Goal: Communication & Community: Answer question/provide support

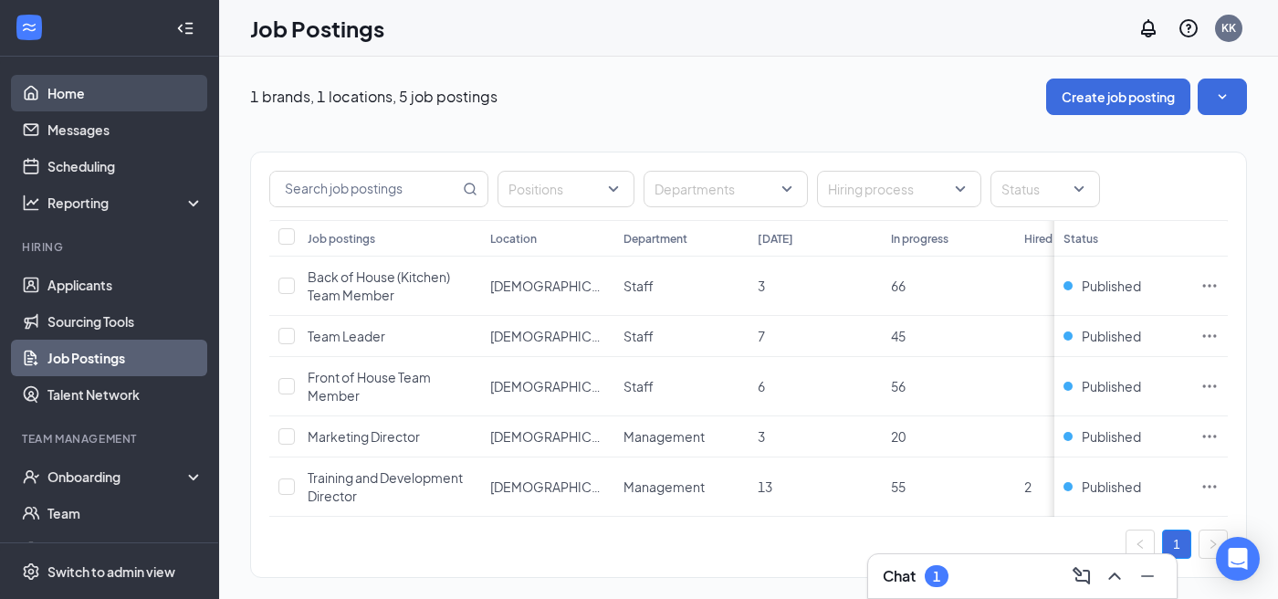
click at [99, 96] on link "Home" at bounding box center [125, 93] width 156 height 37
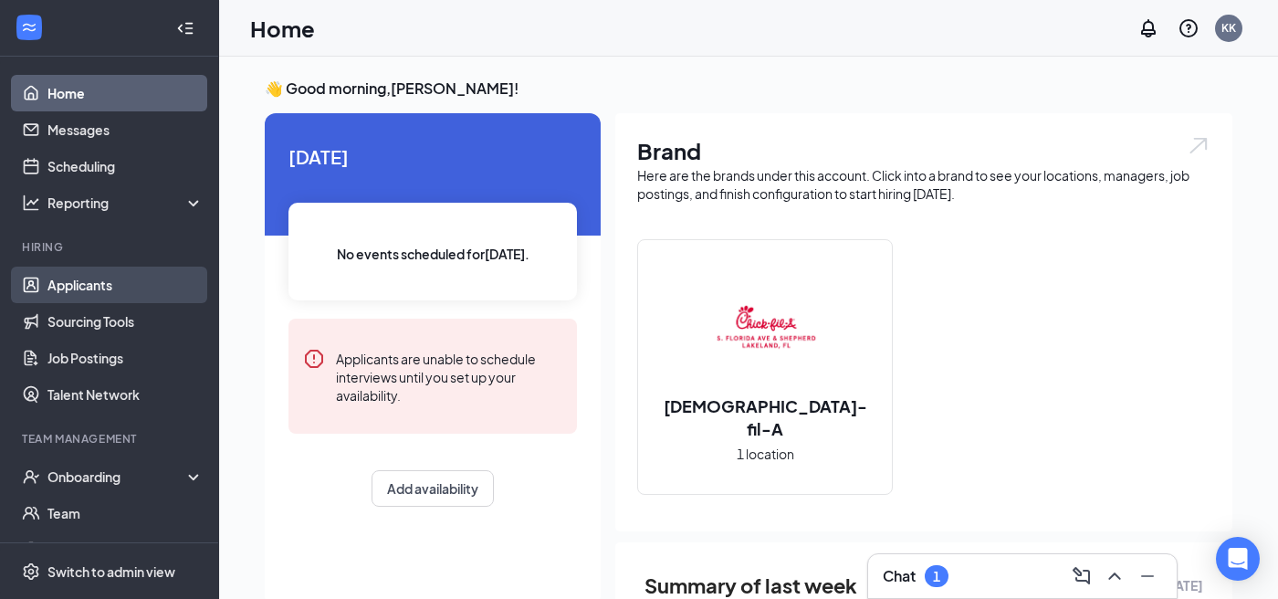
click at [118, 288] on link "Applicants" at bounding box center [125, 285] width 156 height 37
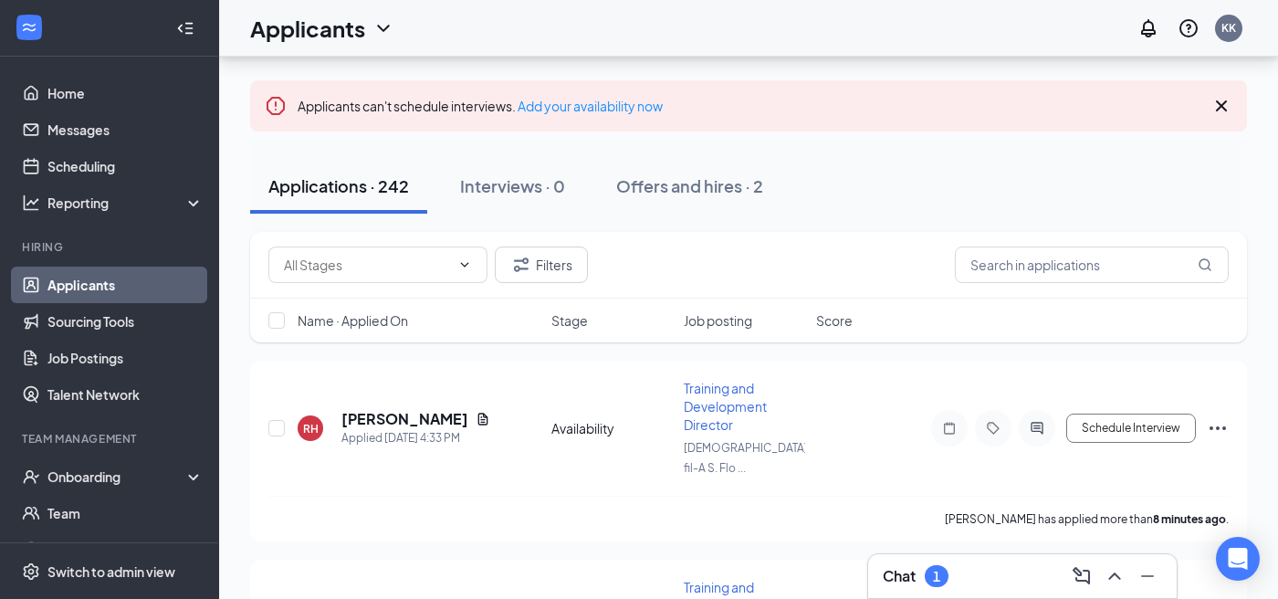
scroll to position [89, 0]
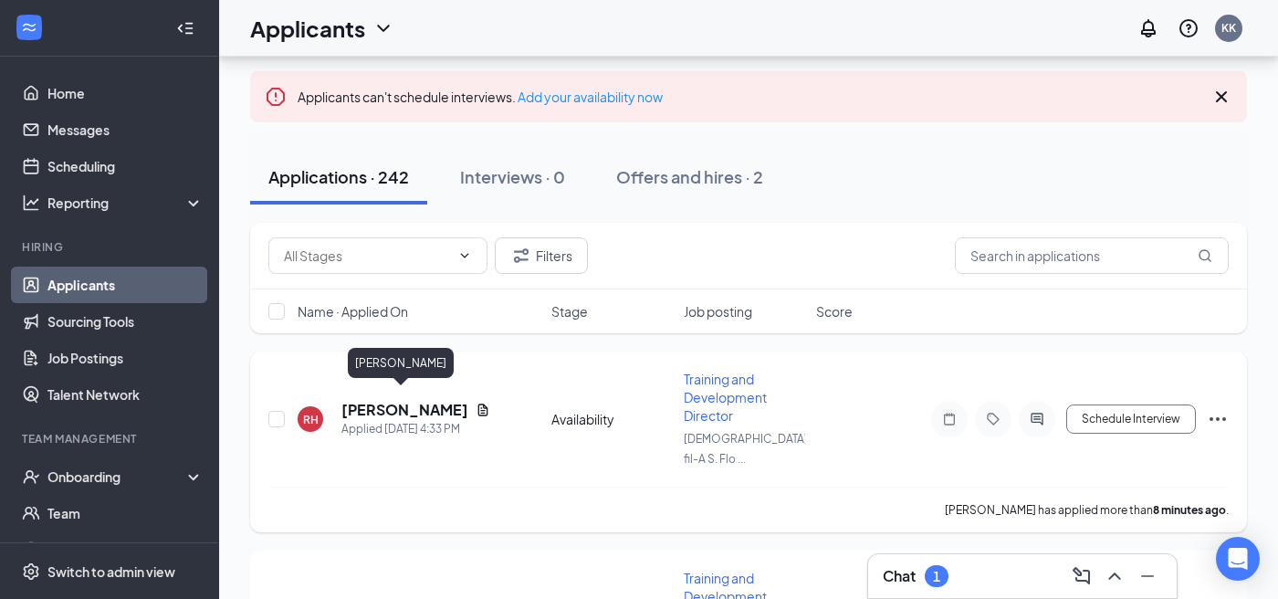
click at [414, 405] on h5 "[PERSON_NAME]" at bounding box center [404, 410] width 127 height 20
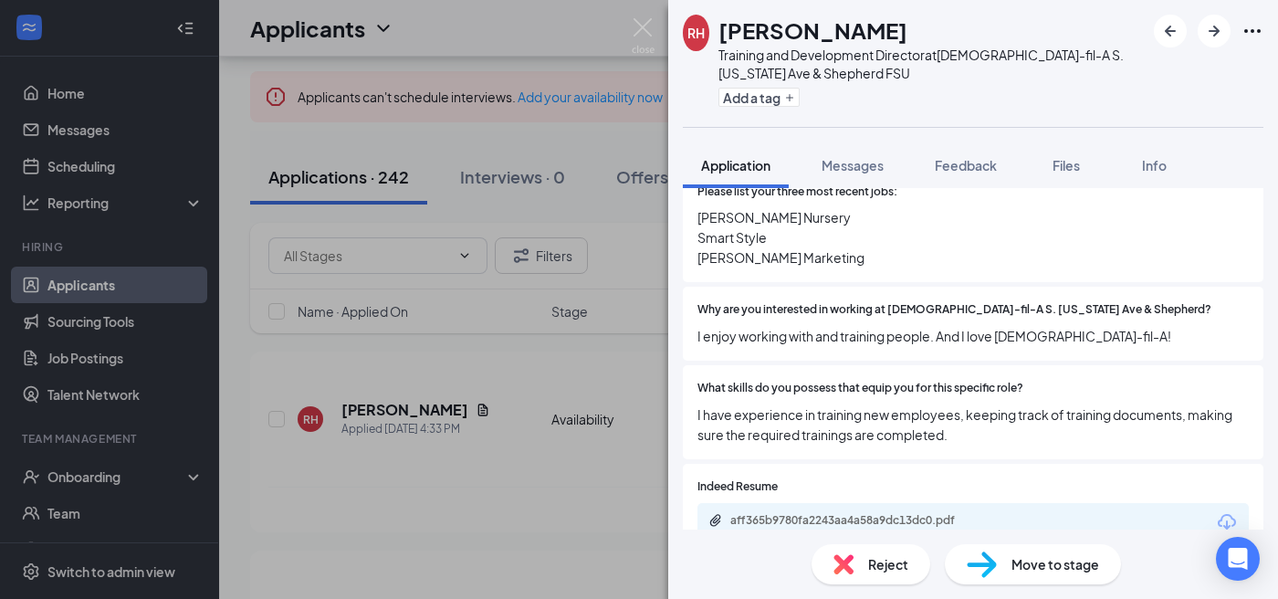
scroll to position [637, 0]
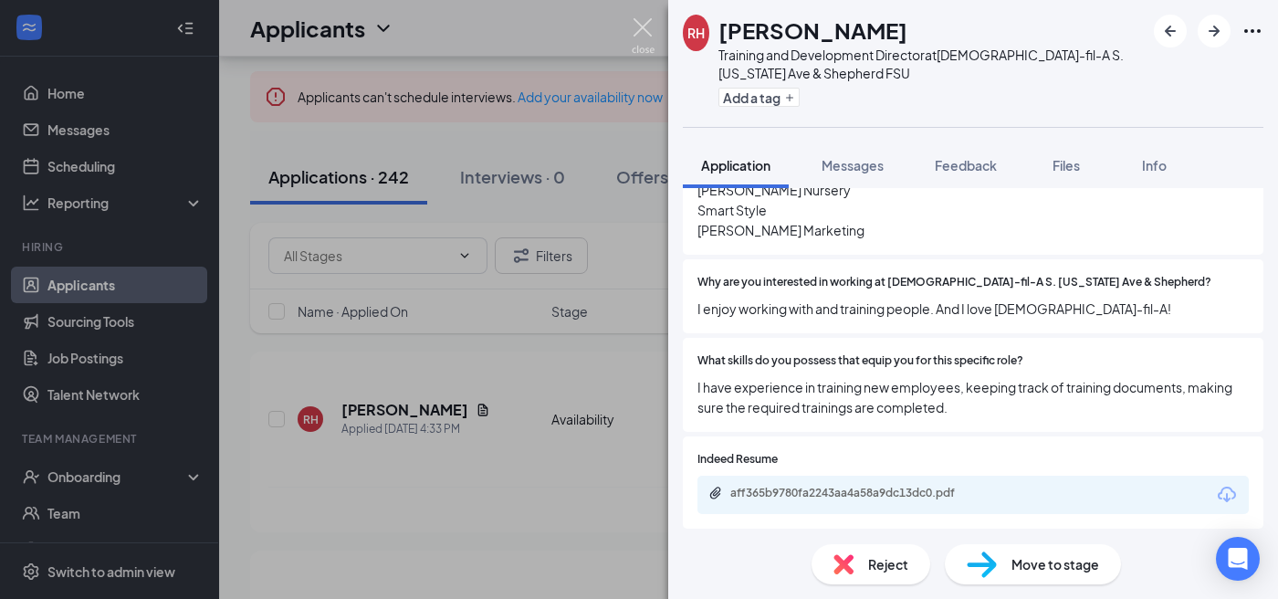
click at [641, 37] on img at bounding box center [643, 36] width 23 height 36
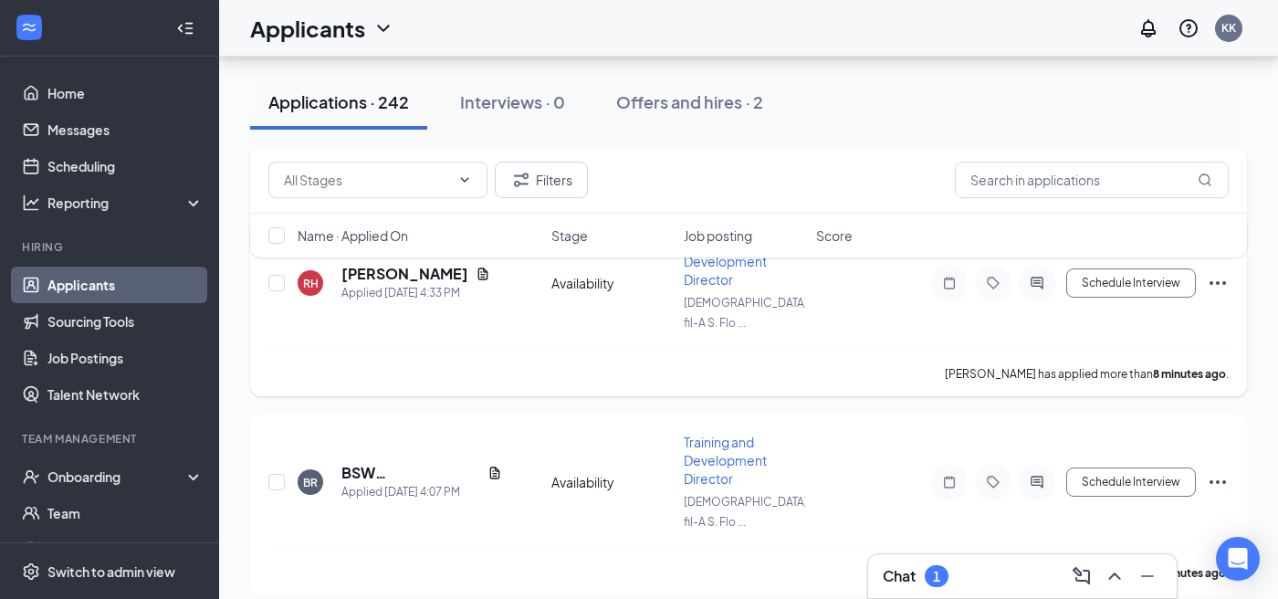
scroll to position [267, 0]
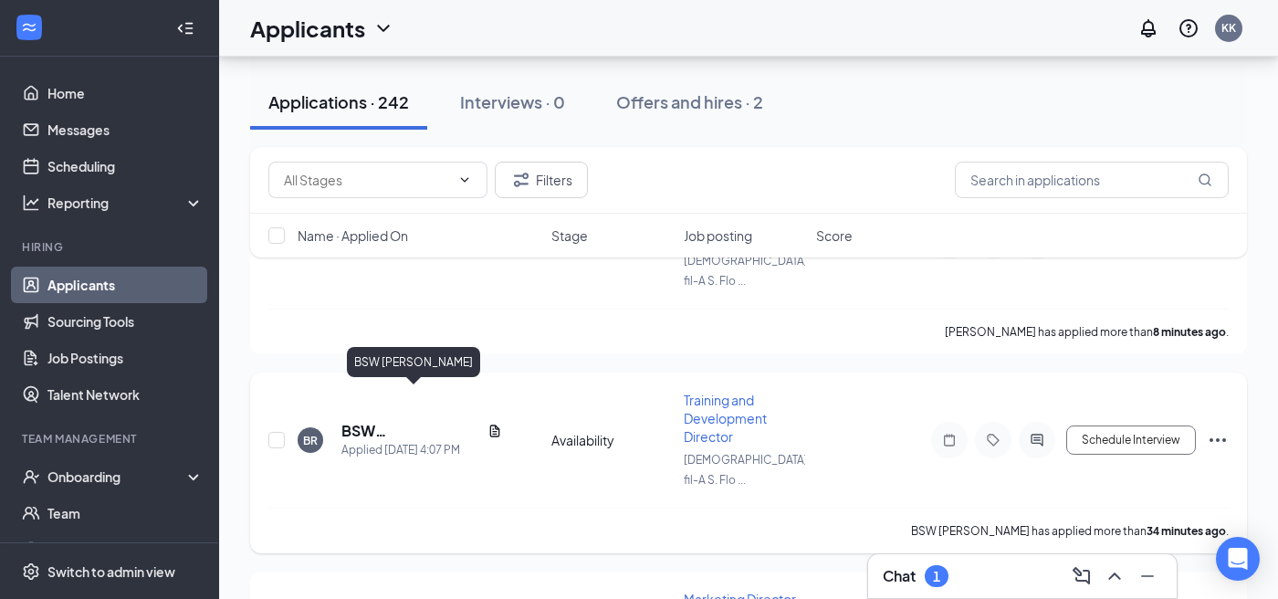
click at [409, 421] on h5 "BSW [PERSON_NAME]" at bounding box center [410, 431] width 139 height 20
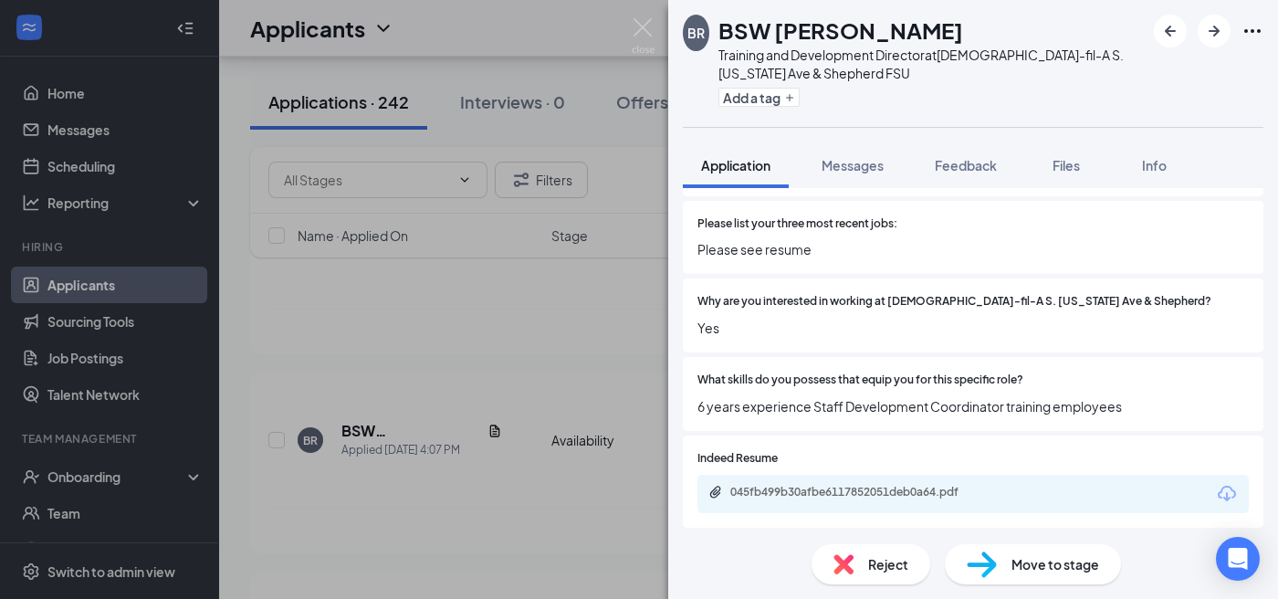
scroll to position [592, 0]
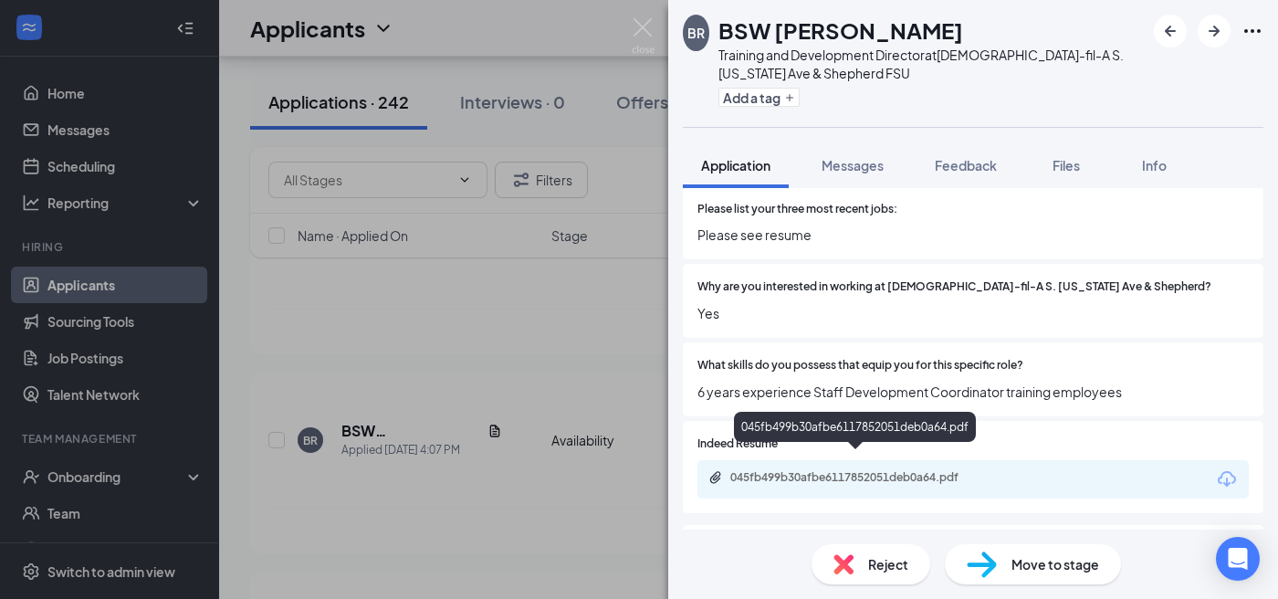
click at [903, 470] on div "045fb499b30afbe6117852051deb0a64.pdf" at bounding box center [858, 477] width 256 height 15
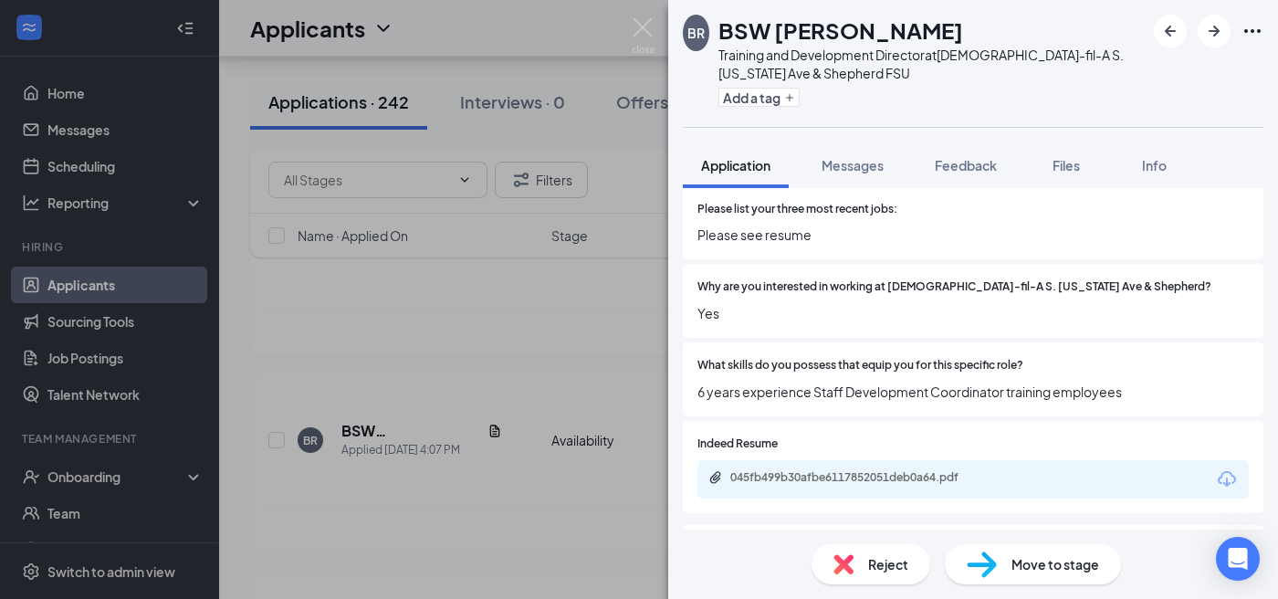
click at [579, 316] on div "BR BSW [PERSON_NAME] Training and Development Director at [DEMOGRAPHIC_DATA]-fi…" at bounding box center [639, 299] width 1278 height 599
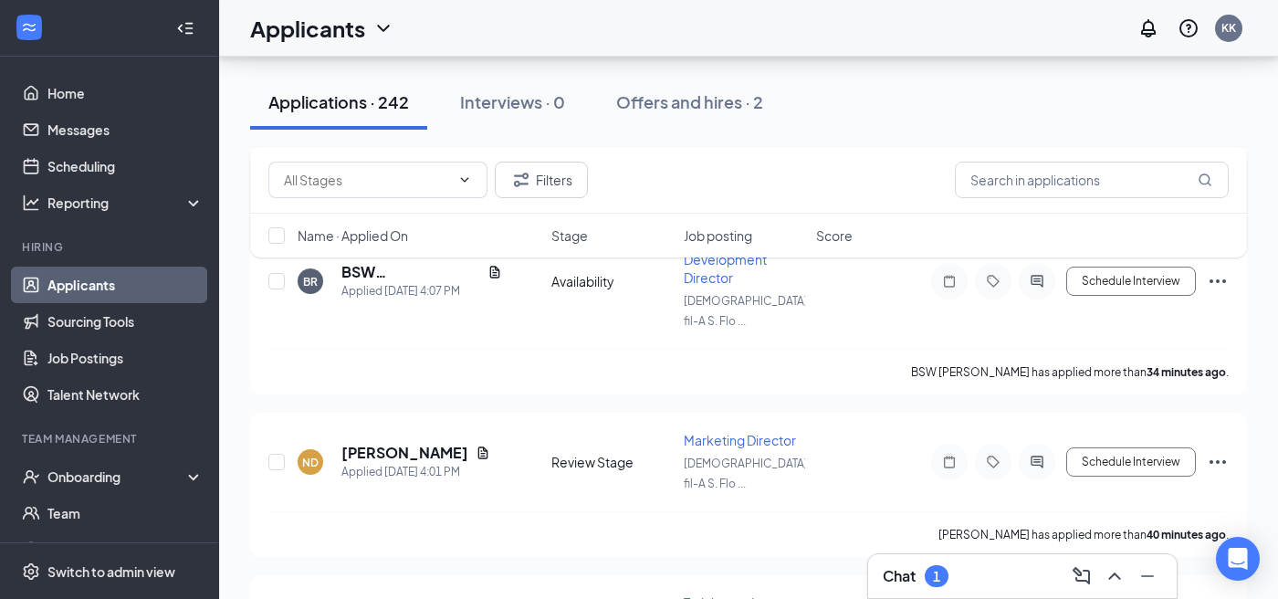
scroll to position [484, 0]
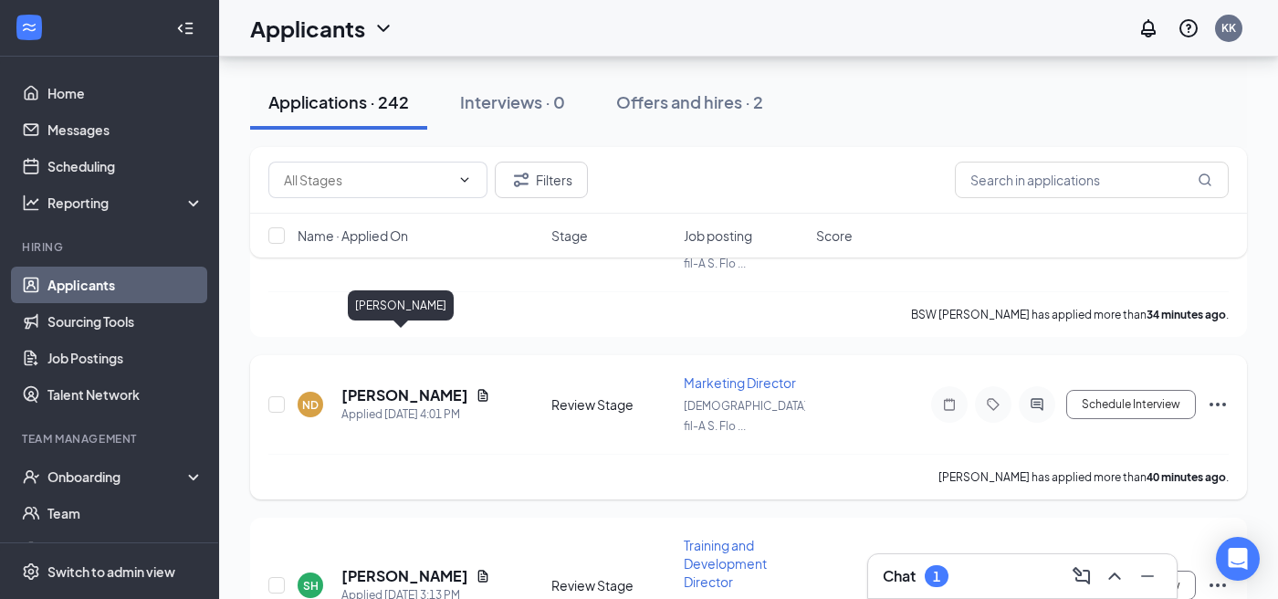
click at [415, 385] on h5 "[PERSON_NAME]" at bounding box center [404, 395] width 127 height 20
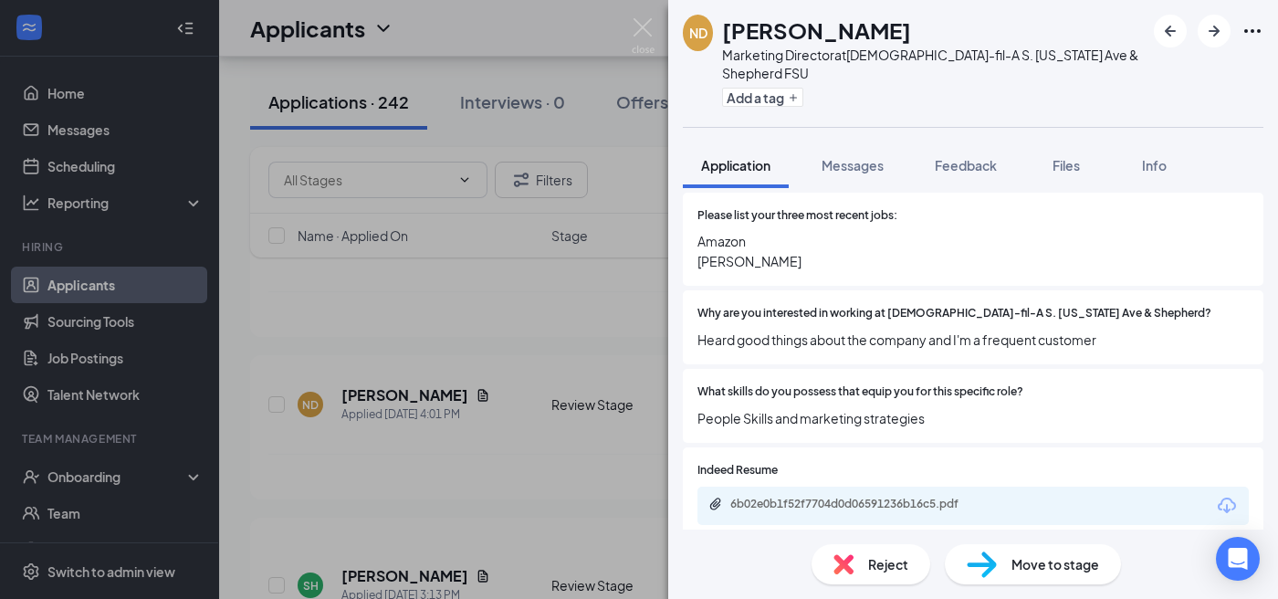
scroll to position [620, 0]
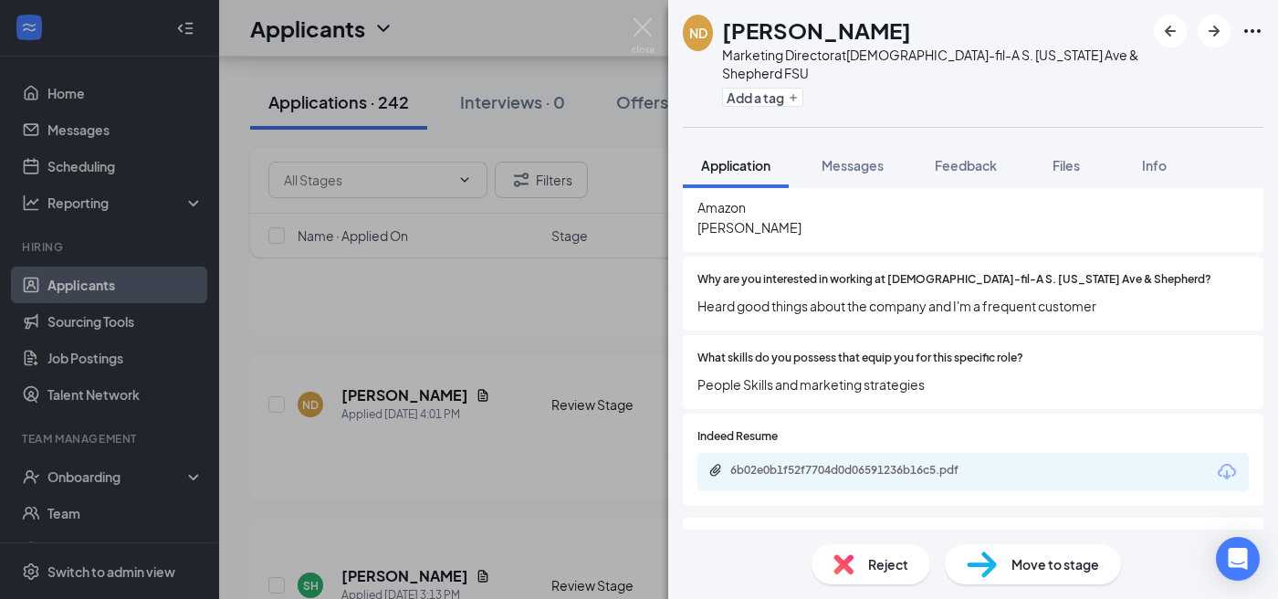
click at [624, 294] on div "ND [PERSON_NAME] Marketing Director at [DEMOGRAPHIC_DATA]-fil-A S. [US_STATE] A…" at bounding box center [639, 299] width 1278 height 599
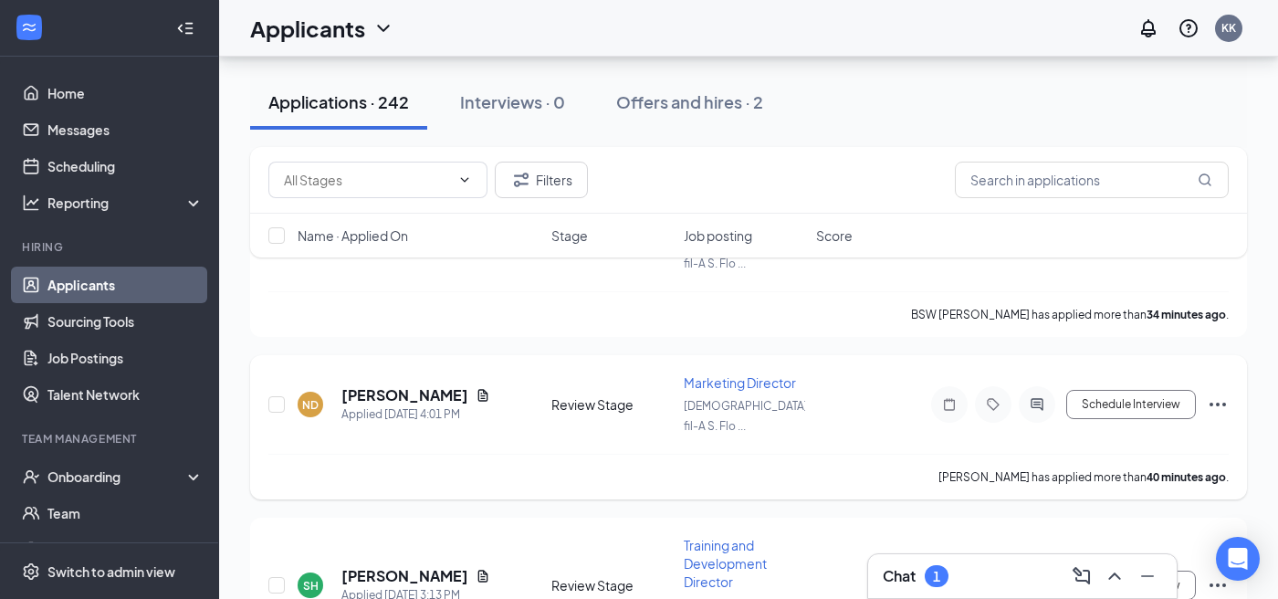
scroll to position [634, 0]
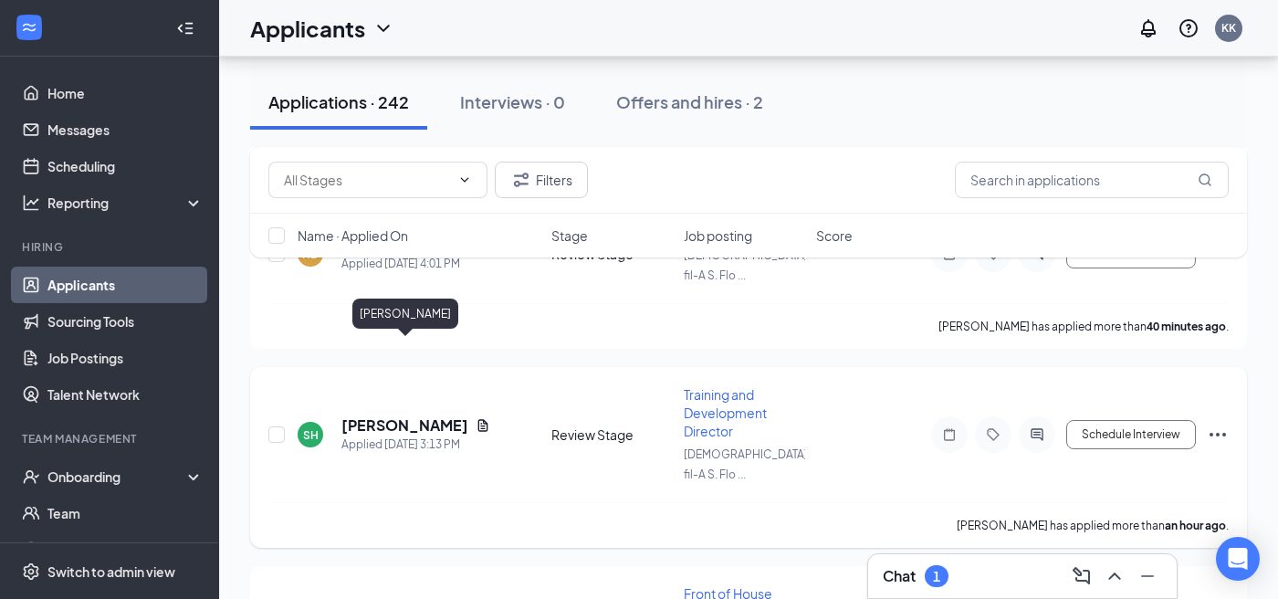
click at [447, 415] on h5 "[PERSON_NAME]" at bounding box center [404, 425] width 127 height 20
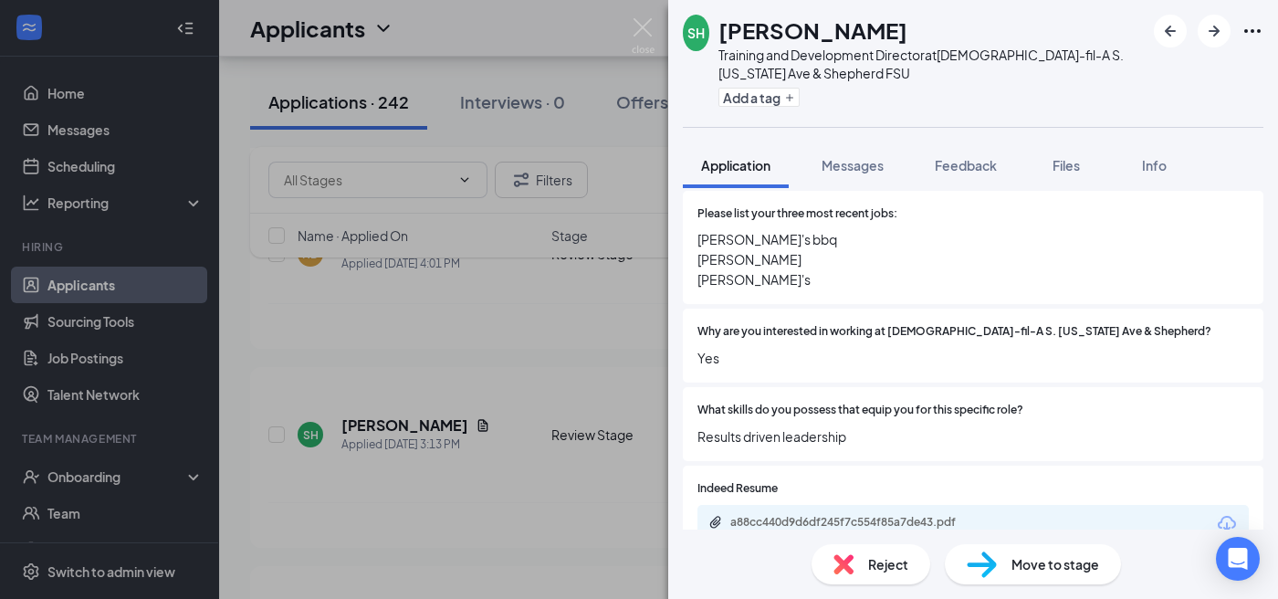
scroll to position [607, 0]
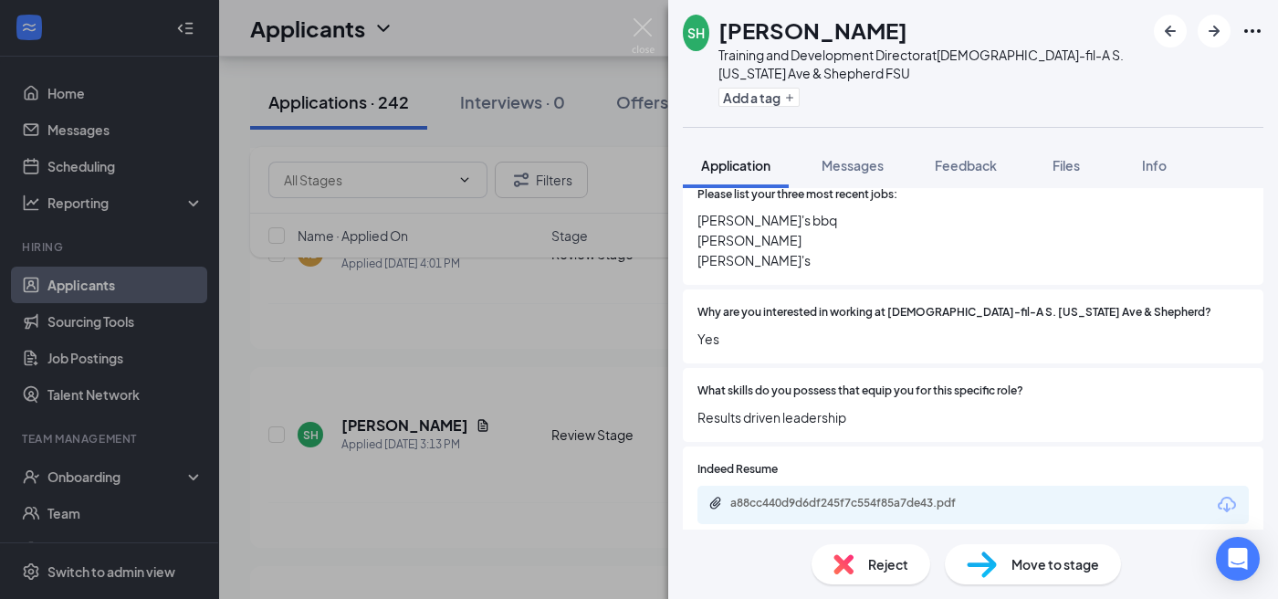
click at [621, 294] on div "SH [PERSON_NAME] Training and Development Director at [DEMOGRAPHIC_DATA]-fil-A …" at bounding box center [639, 299] width 1278 height 599
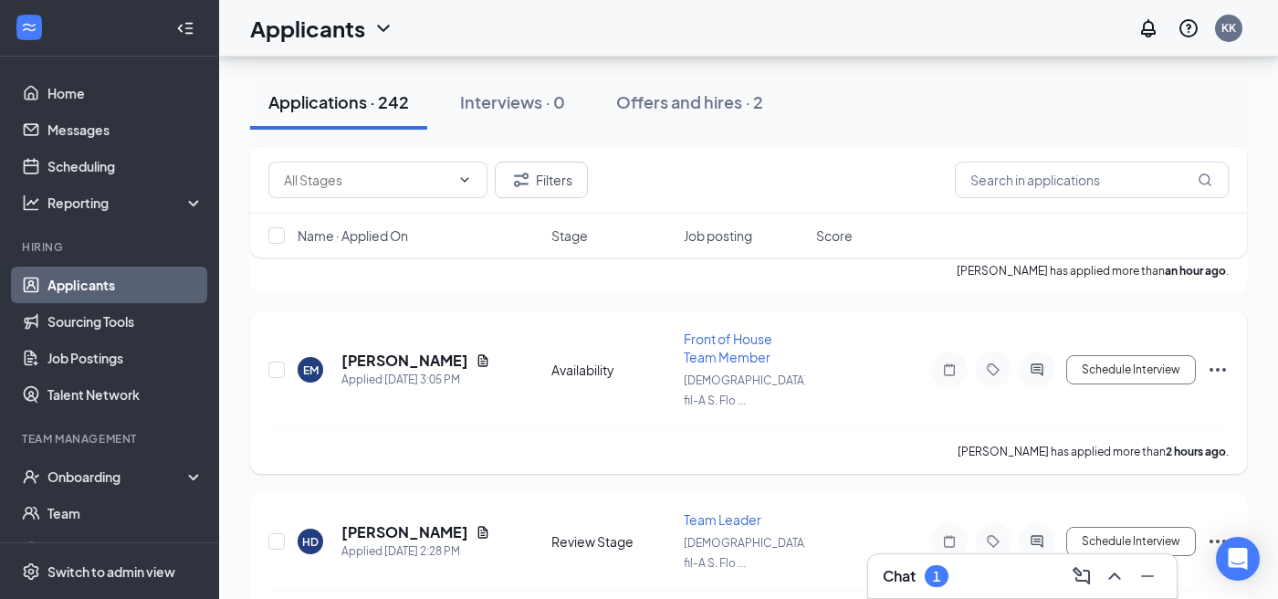
scroll to position [914, 0]
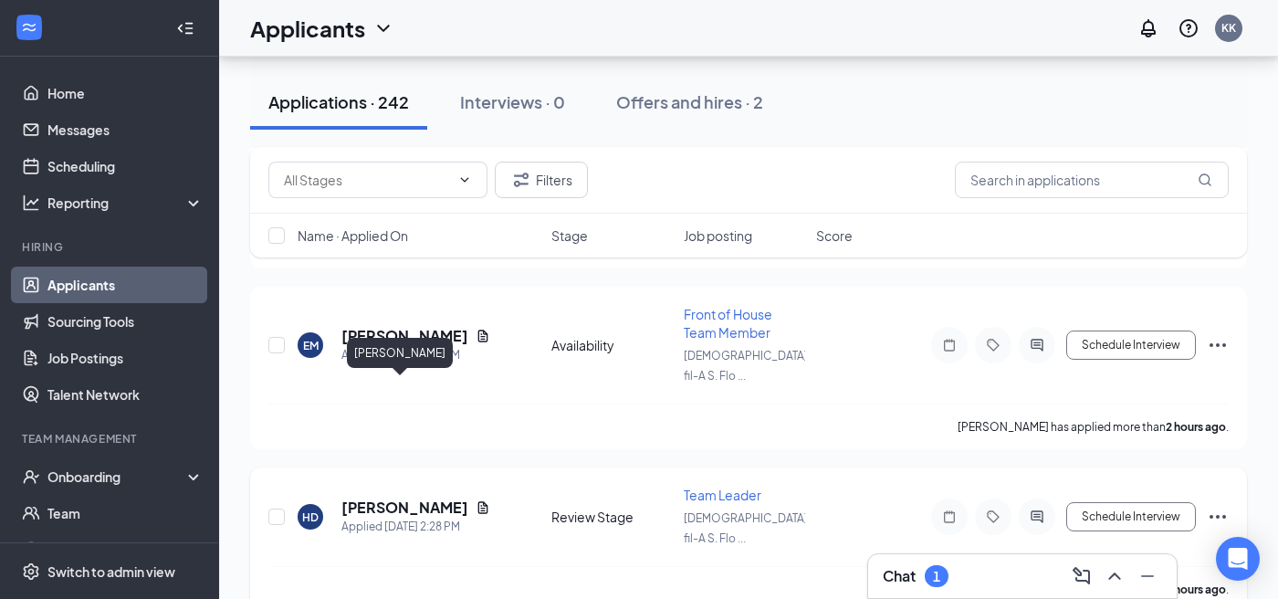
click at [417, 498] on h5 "[PERSON_NAME]" at bounding box center [404, 508] width 127 height 20
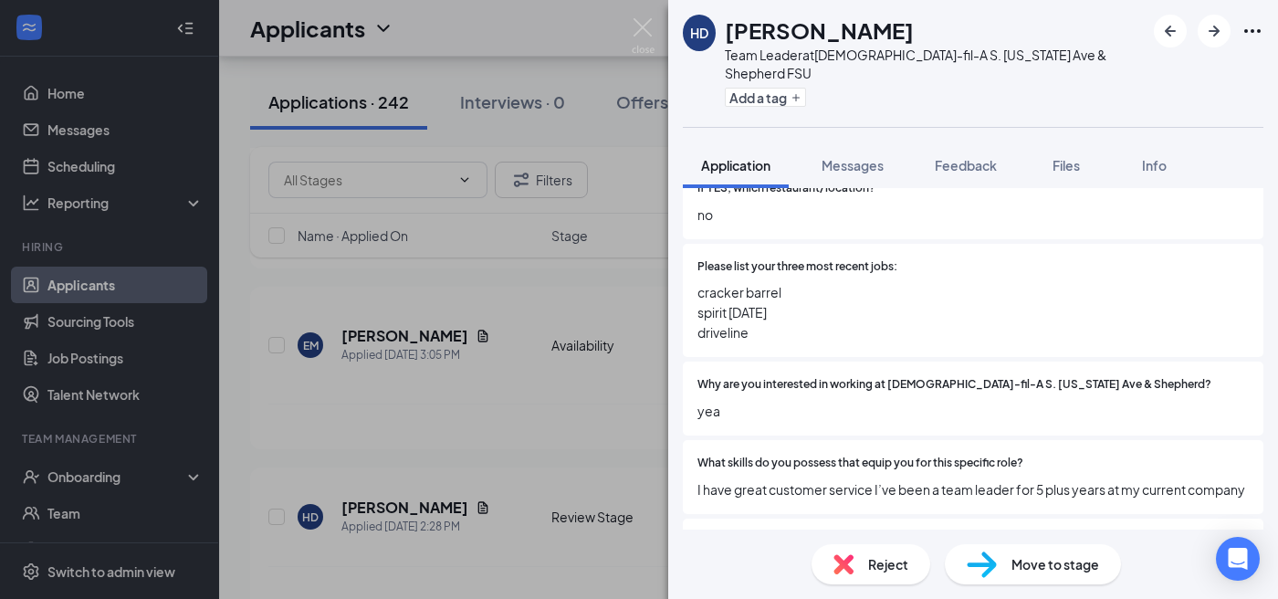
scroll to position [629, 0]
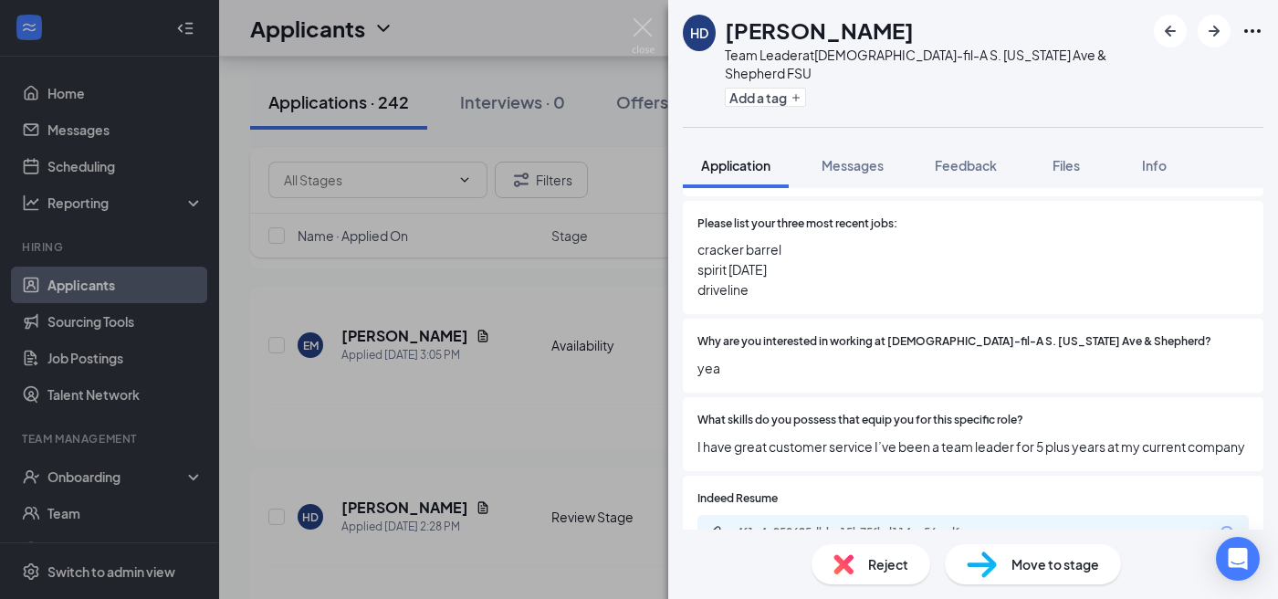
click at [593, 321] on div "HD [PERSON_NAME] Team Leader at [DEMOGRAPHIC_DATA]-fil-A S. [US_STATE] Ave & Sh…" at bounding box center [639, 299] width 1278 height 599
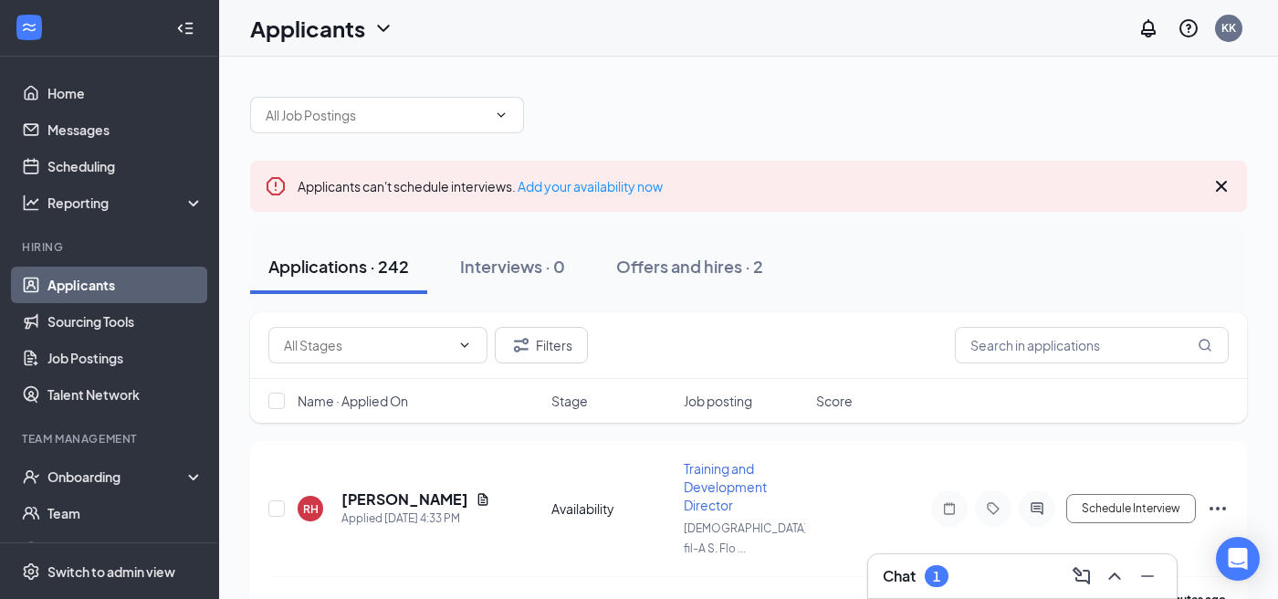
click at [965, 572] on div "Chat 1" at bounding box center [1022, 575] width 279 height 29
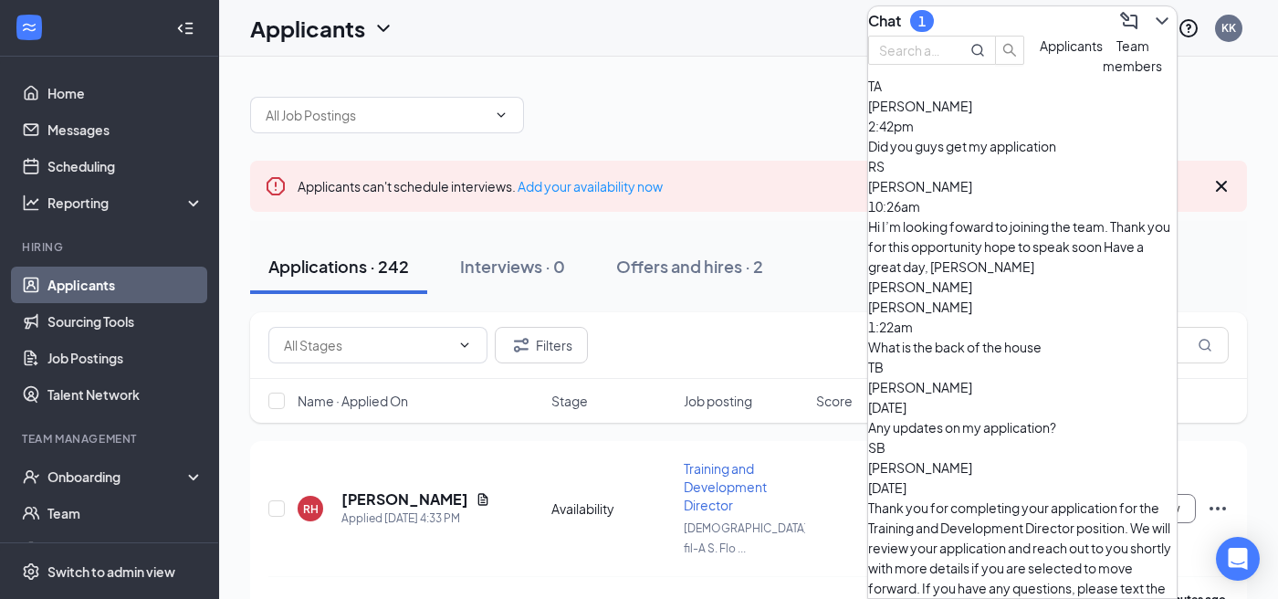
click at [960, 156] on div "TA [PERSON_NAME] 2:42pm Did you guys get my application" at bounding box center [1022, 116] width 309 height 80
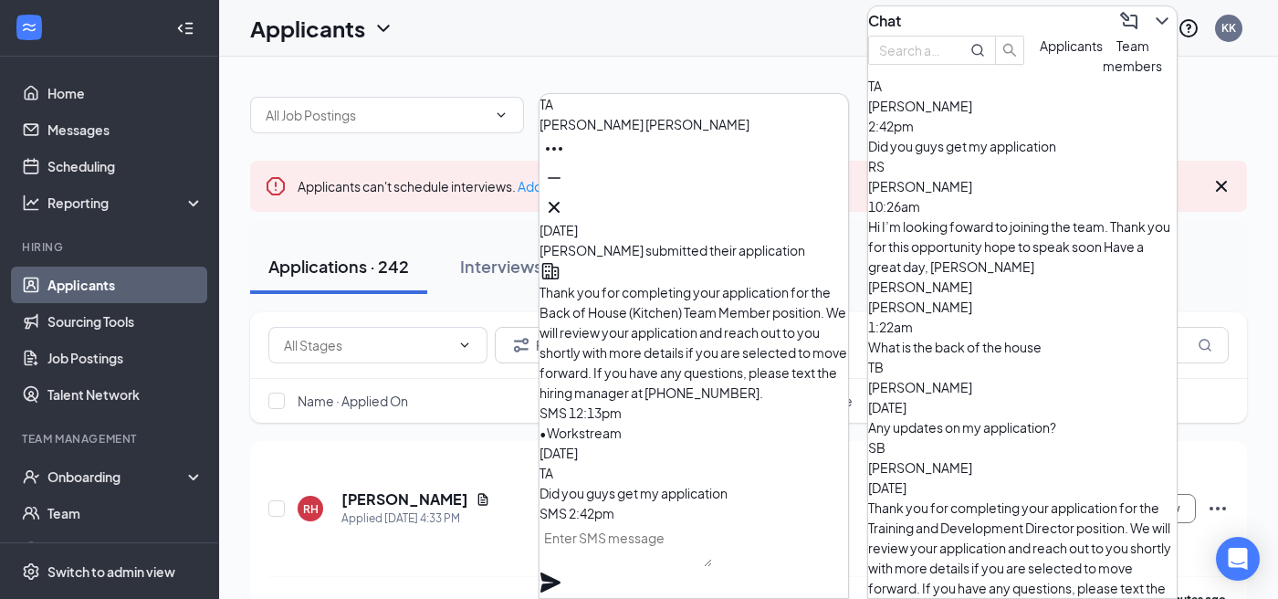
click at [653, 567] on textarea at bounding box center [625, 545] width 173 height 44
paste textarea "[EMAIL_ADDRESS][PERSON_NAME][DOMAIN_NAME]"
drag, startPoint x: 786, startPoint y: 566, endPoint x: 512, endPoint y: 560, distance: 273.9
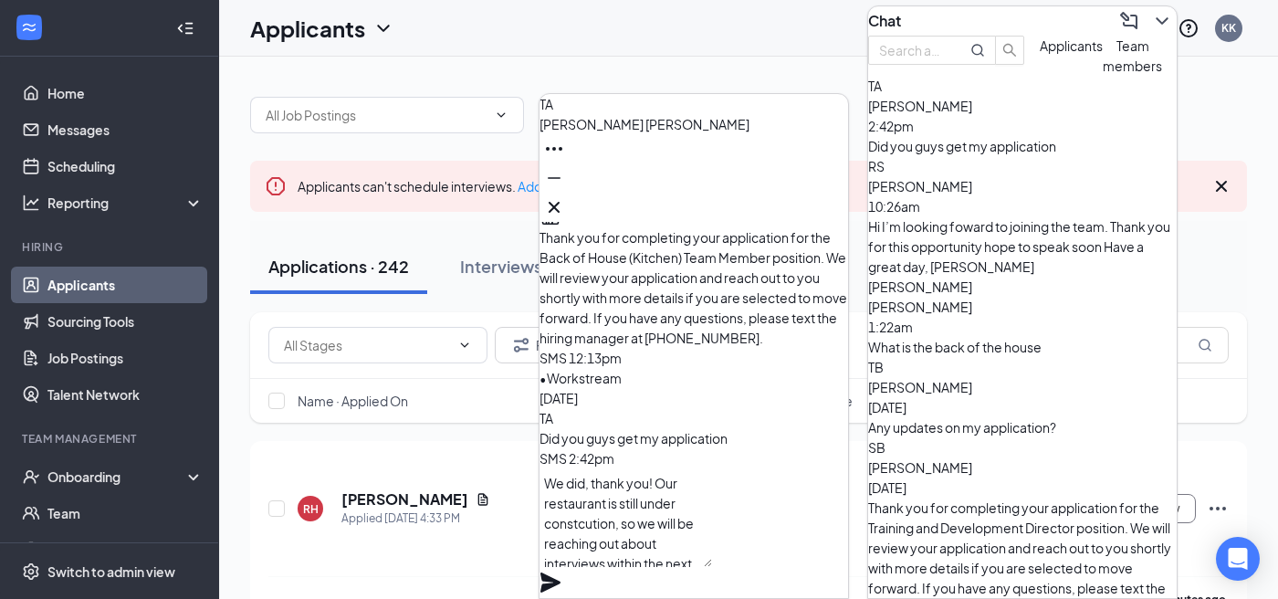
click at [649, 528] on textarea "We did, thank you! Our restaurant is still under constcution, so we will be rea…" at bounding box center [625, 517] width 173 height 99
click at [712, 565] on textarea "We did, thank you! Our restaurant is still under construction, so we will be re…" at bounding box center [625, 517] width 173 height 99
drag, startPoint x: 694, startPoint y: 559, endPoint x: 555, endPoint y: 485, distance: 157.2
click at [555, 485] on div "We did, thank you! Our restaurant is still under construction, so we will be re…" at bounding box center [693, 519] width 309 height 103
type textarea "We did, thank you! Our restaurant is still under construction, so we will be re…"
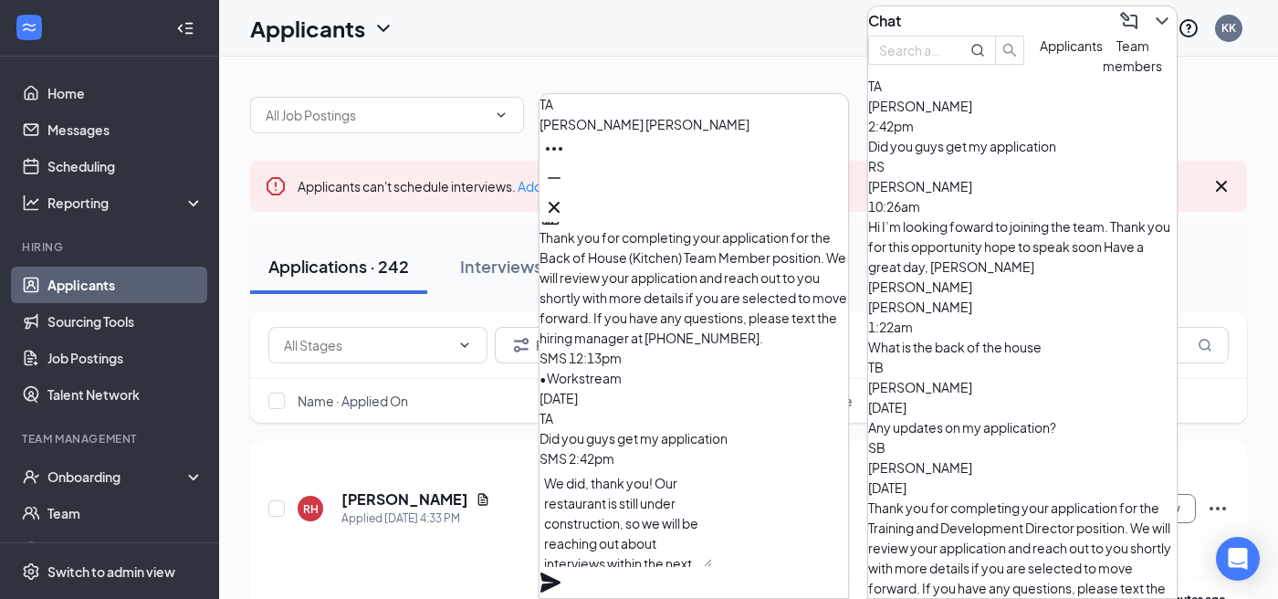
click at [560, 572] on icon "Plane" at bounding box center [550, 582] width 20 height 20
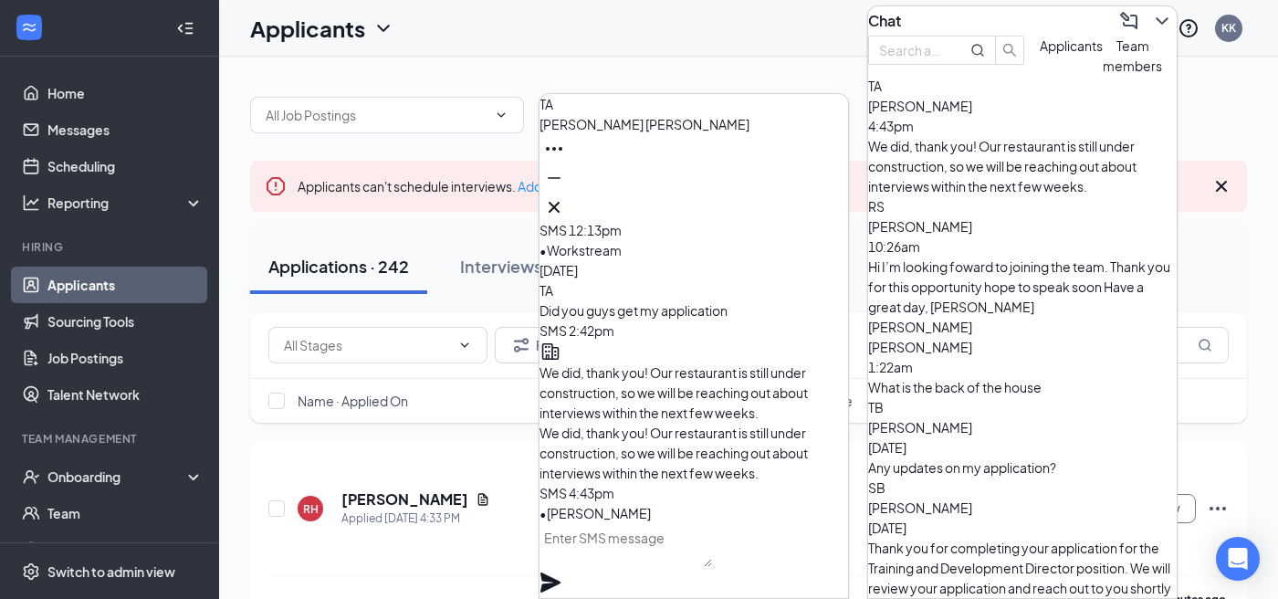
click at [1021, 265] on div "RS [PERSON_NAME] 10:26am Hi I’m looking foward to joining the team. Thank you f…" at bounding box center [1022, 256] width 309 height 120
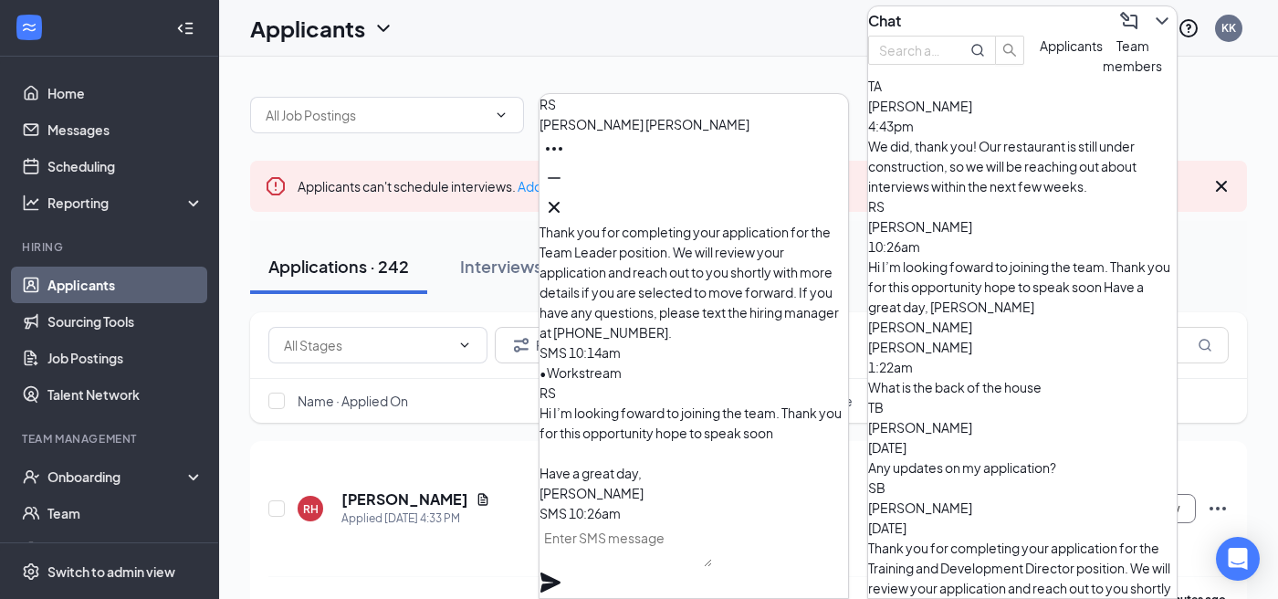
click at [1032, 417] on div "[PERSON_NAME] [DATE] Any updates on my application?" at bounding box center [1022, 447] width 309 height 60
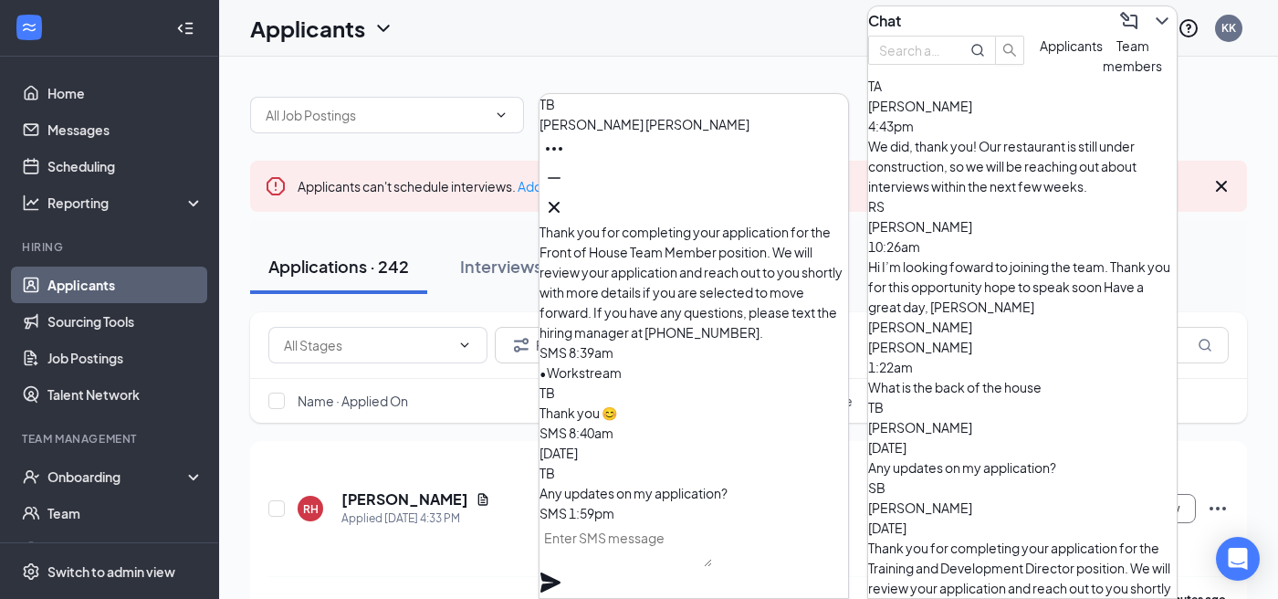
click at [709, 558] on textarea at bounding box center [625, 545] width 173 height 44
paste textarea "We did, thank you! Our restaurant is still under construction, so we will be re…"
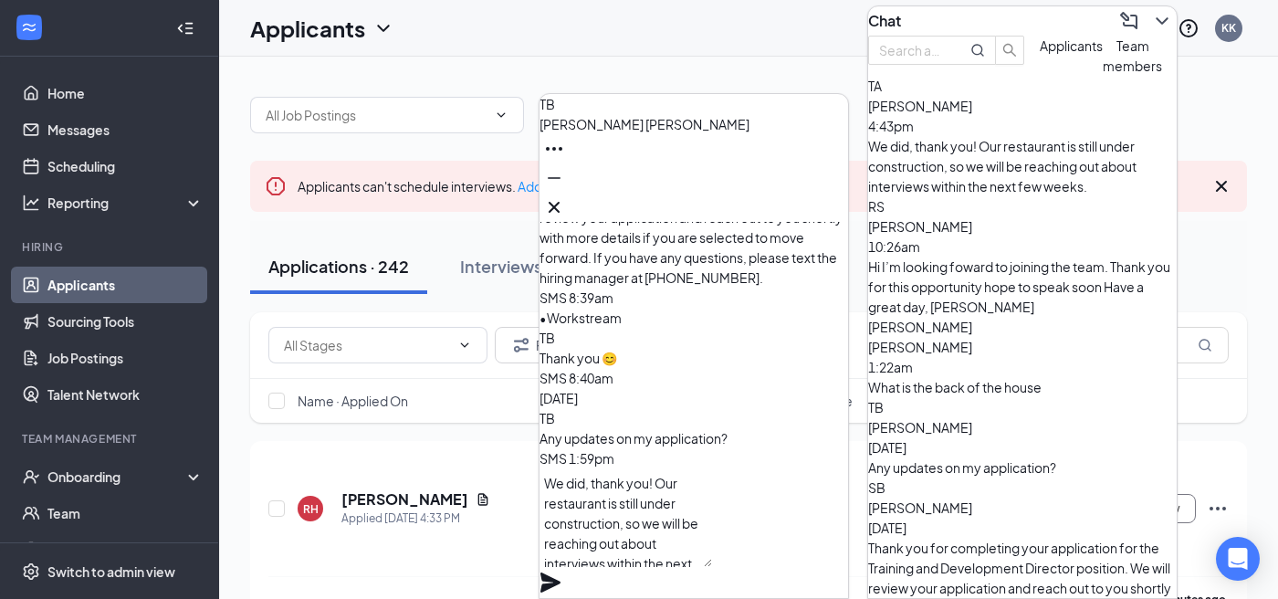
drag, startPoint x: 614, startPoint y: 505, endPoint x: 561, endPoint y: 505, distance: 52.9
click at [561, 505] on textarea "We did, thank you! Our restaurant is still under construction, so we will be re…" at bounding box center [625, 517] width 173 height 99
click at [689, 512] on textarea "Hi [PERSON_NAME], thank you! Our restaurant is still under construction, so we …" at bounding box center [625, 517] width 173 height 99
drag, startPoint x: 686, startPoint y: 567, endPoint x: 539, endPoint y: 477, distance: 172.5
click at [539, 477] on div "Hi [PERSON_NAME], thank you for reaching out. Our restaurant is still under con…" at bounding box center [693, 533] width 309 height 130
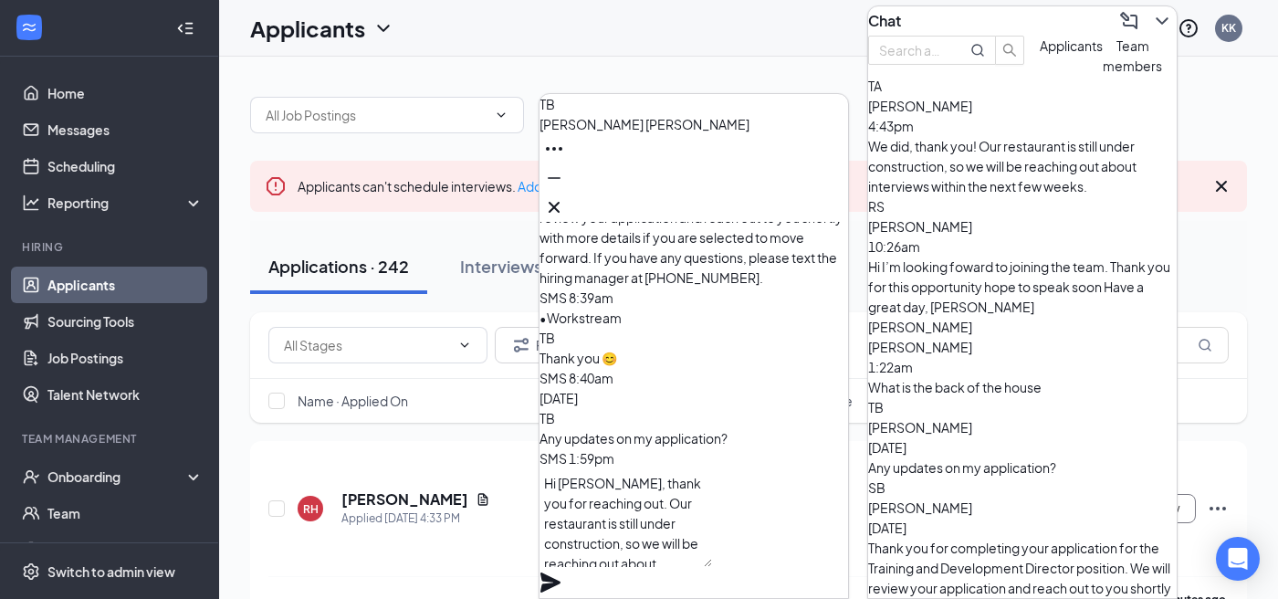
type textarea "Hi [PERSON_NAME], thank you for reaching out. Our restaurant is still under con…"
click at [561, 571] on icon "Plane" at bounding box center [550, 582] width 22 height 22
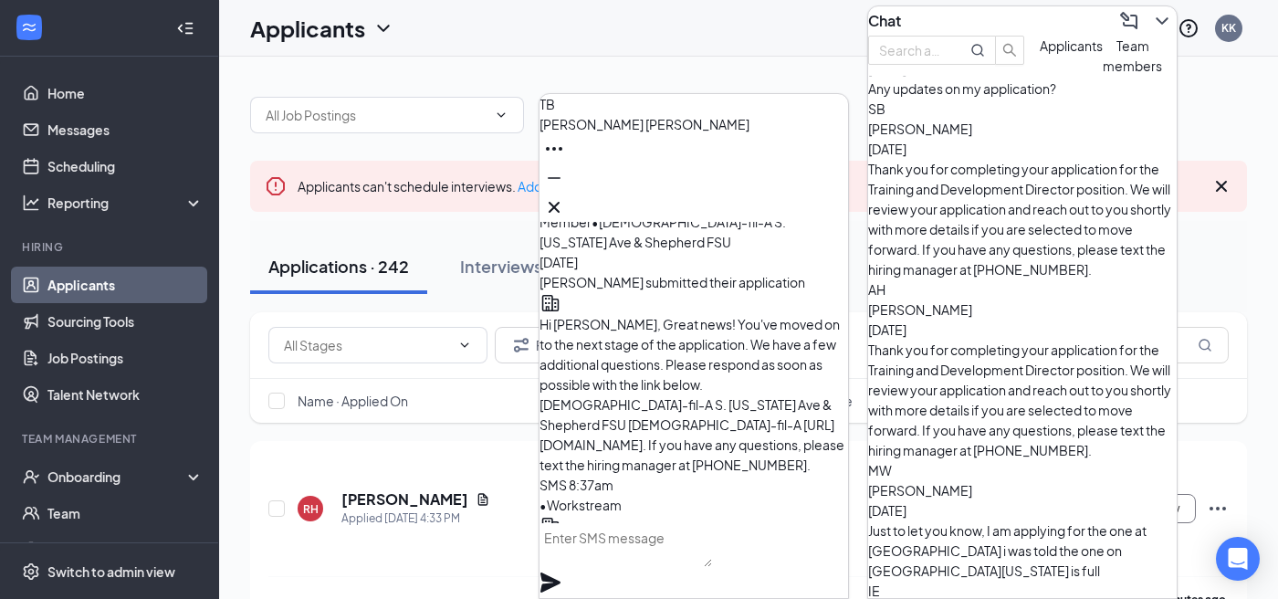
scroll to position [411, 0]
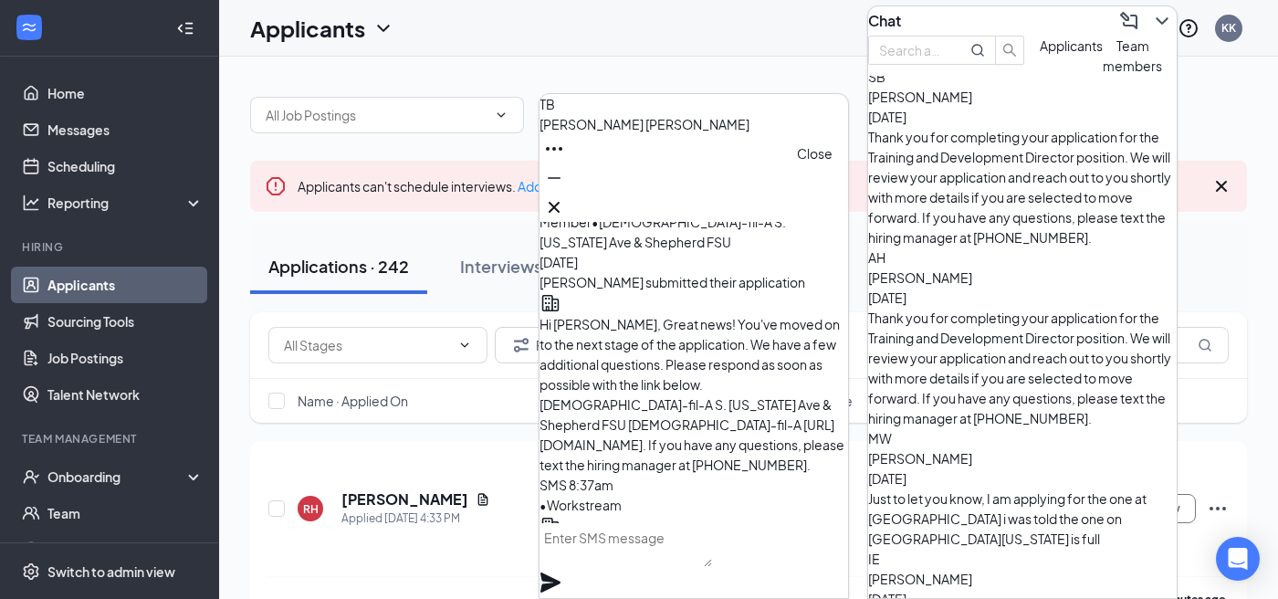
click at [560, 202] on icon "Cross" at bounding box center [554, 207] width 11 height 11
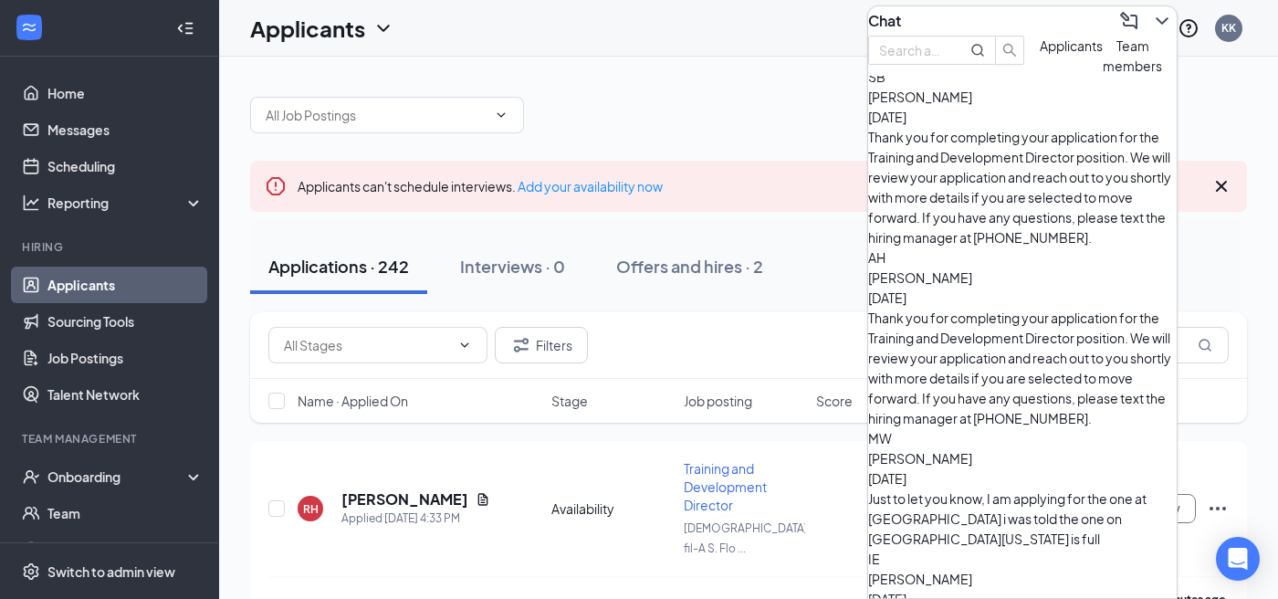
click at [1155, 23] on icon "ChevronDown" at bounding box center [1162, 21] width 22 height 22
